Goal: Information Seeking & Learning: Learn about a topic

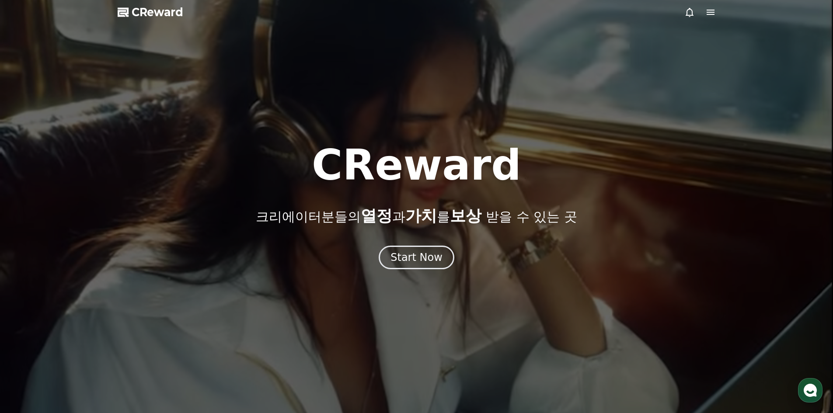
click at [707, 13] on icon at bounding box center [710, 12] width 10 height 10
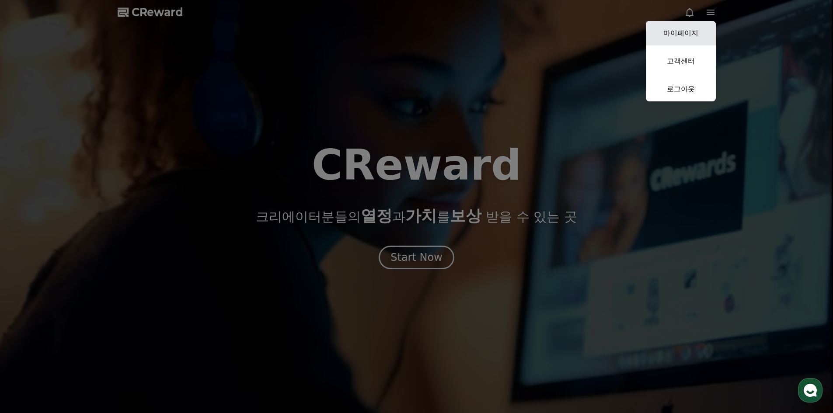
click at [692, 38] on link "마이페이지" at bounding box center [681, 33] width 70 height 24
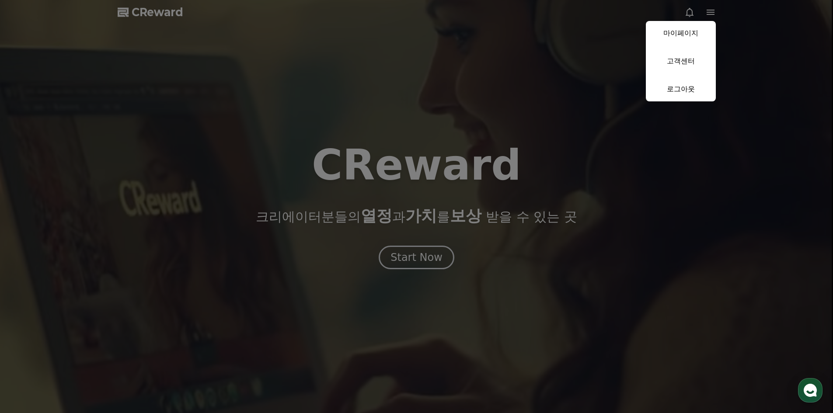
select select "**********"
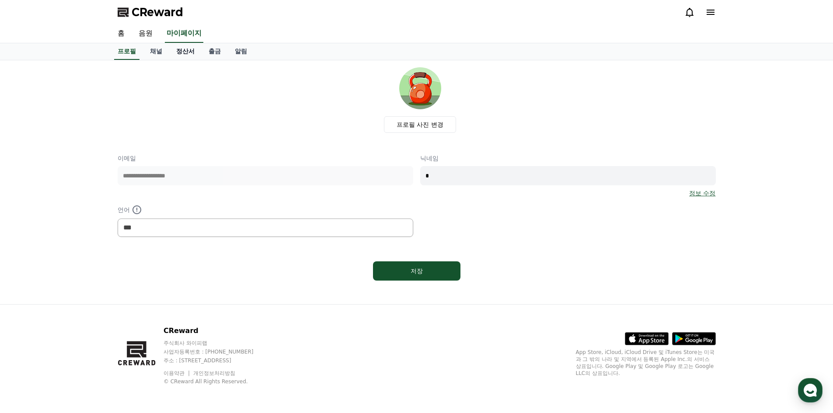
click at [185, 49] on link "정산서" at bounding box center [185, 51] width 32 height 17
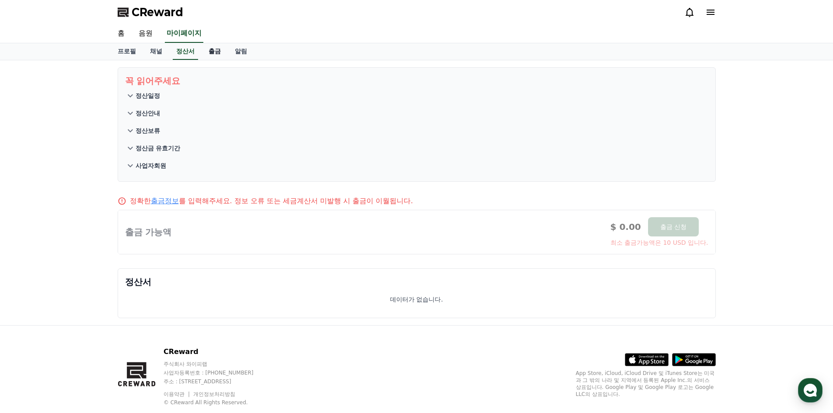
click at [218, 54] on link "출금" at bounding box center [215, 51] width 26 height 17
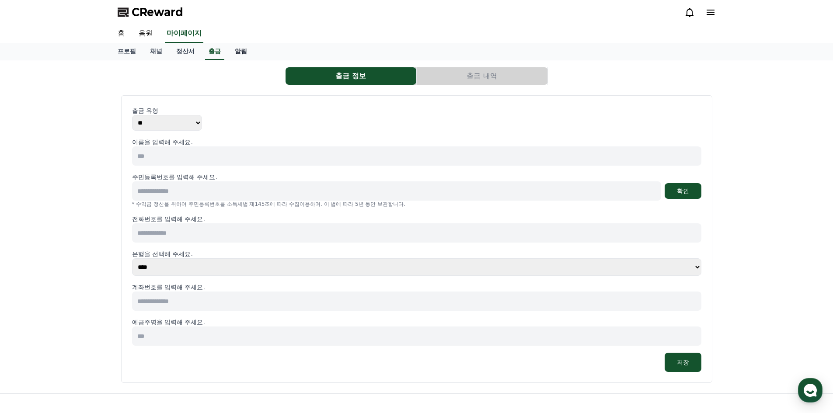
click at [235, 51] on link "알림" at bounding box center [241, 51] width 26 height 17
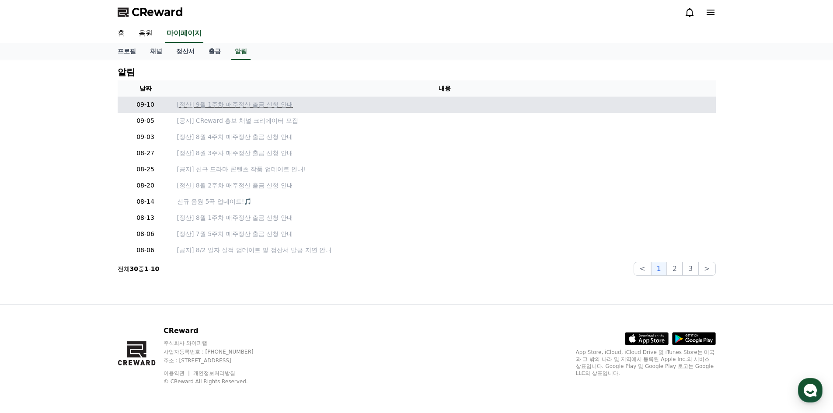
click at [263, 104] on p "[정산] 9월 1주차 매주정산 출금 신청 안내" at bounding box center [444, 104] width 535 height 9
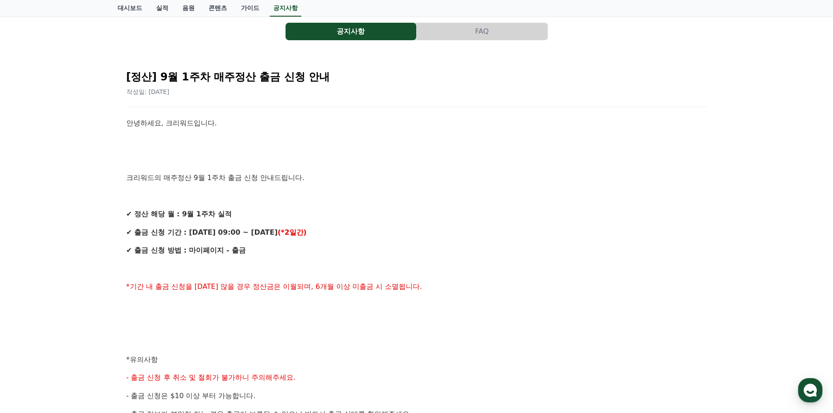
scroll to position [87, 0]
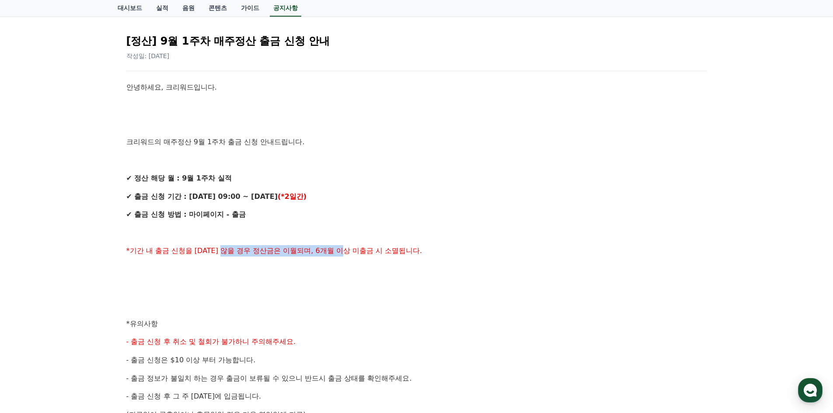
drag, startPoint x: 233, startPoint y: 253, endPoint x: 358, endPoint y: 251, distance: 124.6
click at [358, 251] on span "*기간 내 출금 신청을 [DATE] 않을 경우 정산금은 이월되며, 6개월 이상 미출금 시 소멸됩니다." at bounding box center [274, 251] width 296 height 8
click at [356, 289] on p at bounding box center [416, 287] width 581 height 11
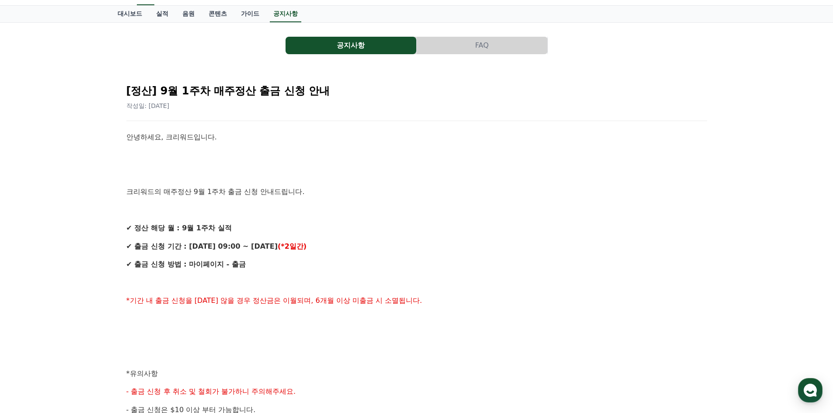
scroll to position [0, 0]
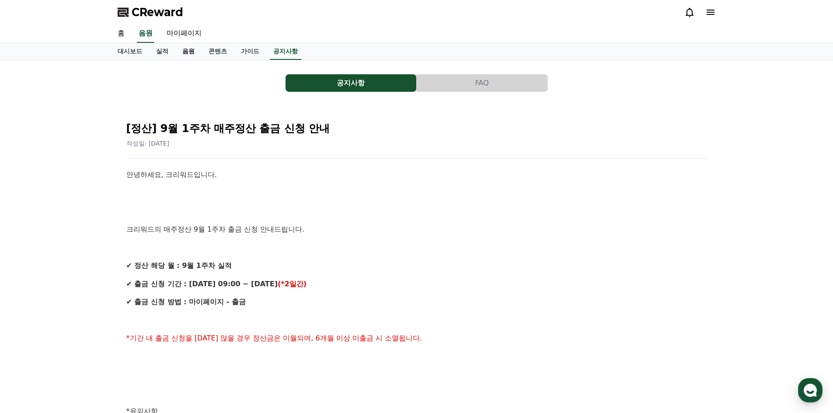
click at [188, 53] on link "음원" at bounding box center [188, 51] width 26 height 17
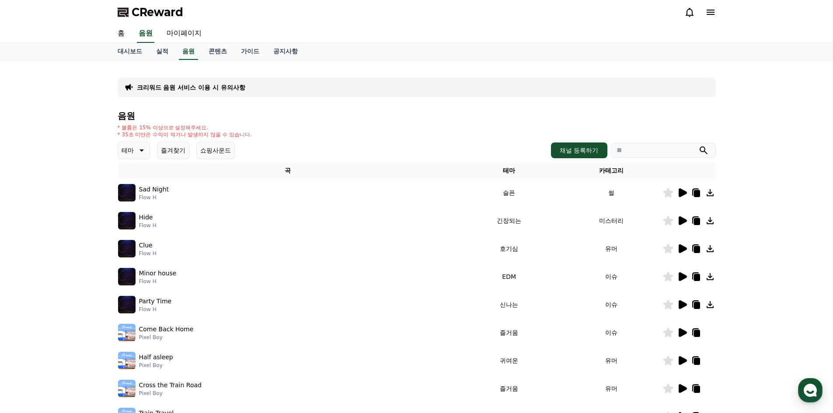
click at [209, 91] on p "크리워드 음원 서비스 이용 시 유의사항" at bounding box center [191, 87] width 108 height 9
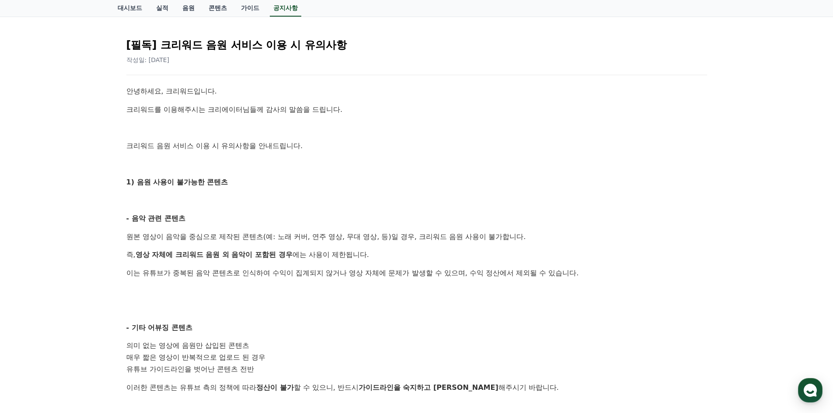
scroll to position [87, 0]
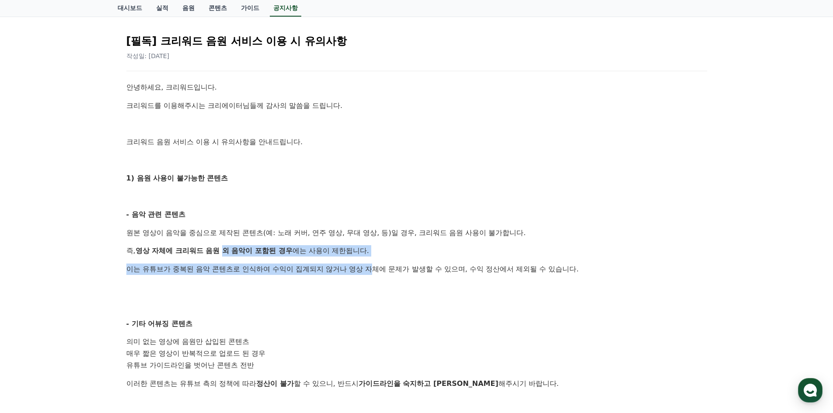
drag, startPoint x: 224, startPoint y: 252, endPoint x: 372, endPoint y: 259, distance: 148.4
click at [372, 259] on div "안녕하세요, 크리워드입니다. 크리워드를 이용해주시는 크리에이터님들께 감사의 말씀을 드립니다. 크리워드 음원 서비스 이용 시 유의사항을 안내드립…" at bounding box center [416, 372] width 581 height 581
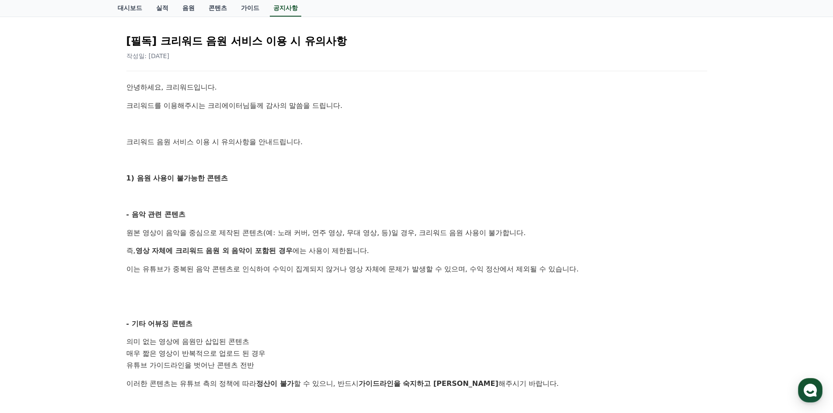
click at [356, 287] on p at bounding box center [416, 287] width 581 height 11
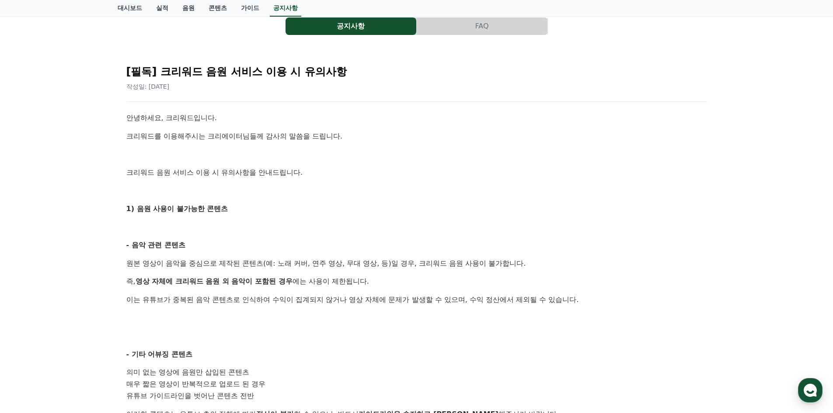
scroll to position [0, 0]
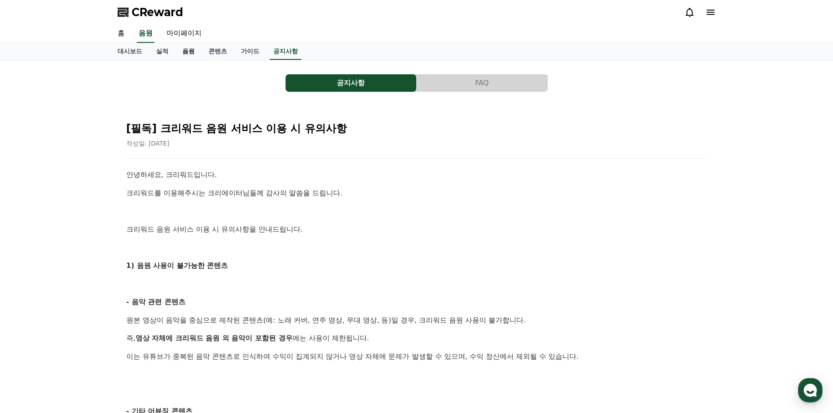
click at [182, 48] on link "음원" at bounding box center [188, 51] width 26 height 17
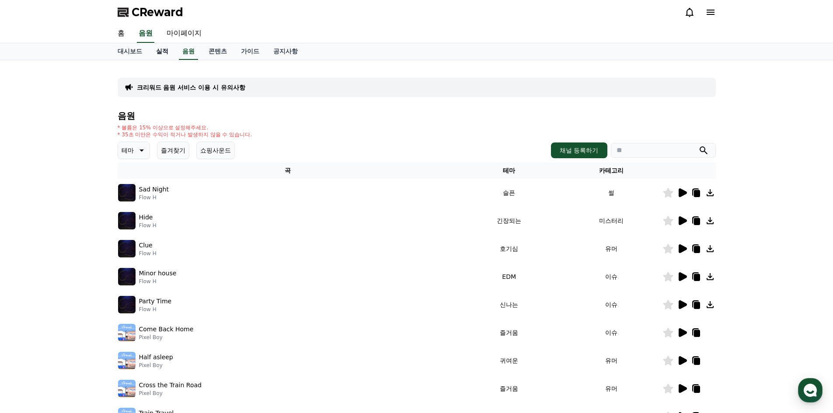
click at [162, 51] on link "실적" at bounding box center [162, 51] width 26 height 17
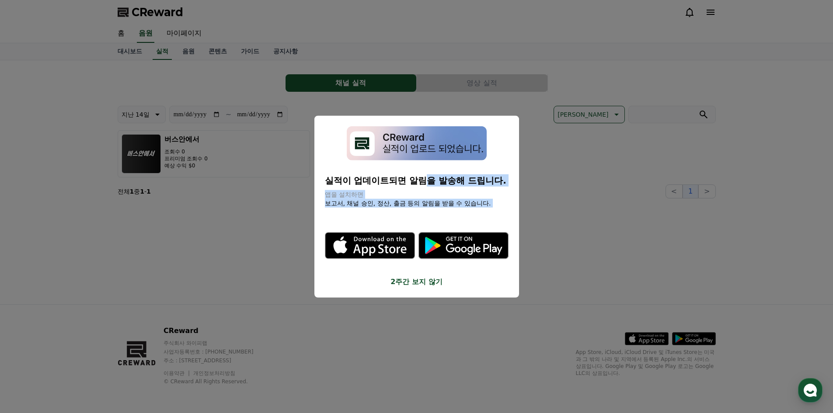
drag, startPoint x: 427, startPoint y: 180, endPoint x: 479, endPoint y: 205, distance: 57.7
click at [479, 205] on div "실적이 업데이트되면 알림을 발송해 드립니다. 앱을 설치하면 보고서, 채널 승인, 정산, 출금 등의 알림을 받을 수 있습니다. .st0 { fi…" at bounding box center [417, 206] width 184 height 161
click at [417, 282] on button "2주간 보지 않기" at bounding box center [417, 282] width 184 height 10
